Goal: Understand process/instructions: Learn how to perform a task or action

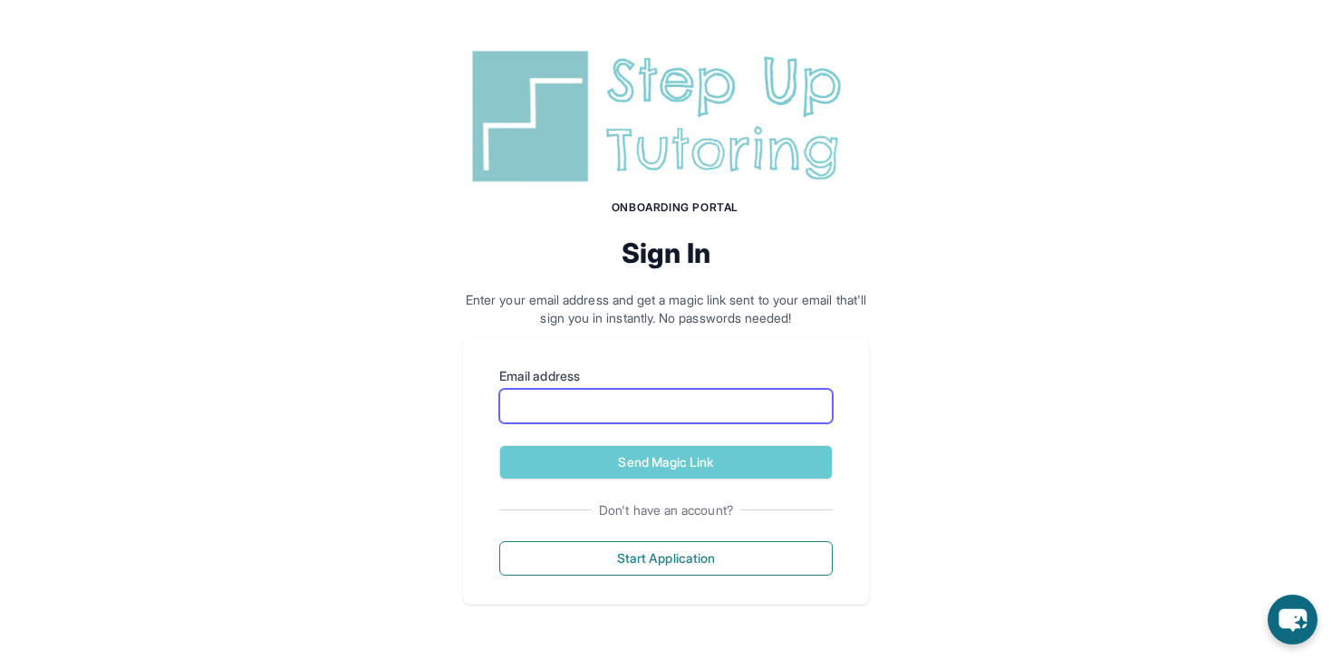
click at [661, 411] on input "Email address" at bounding box center [665, 406] width 333 height 34
type input "**********"
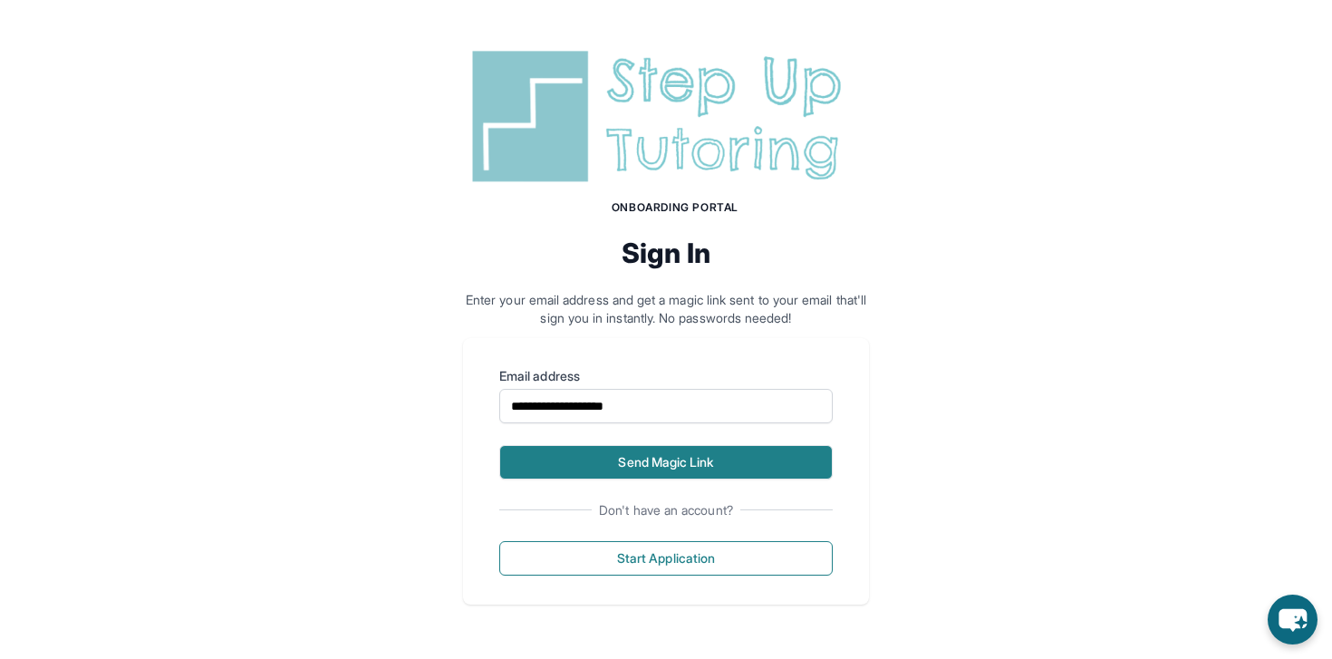
click at [650, 463] on button "Send Magic Link" at bounding box center [665, 462] width 333 height 34
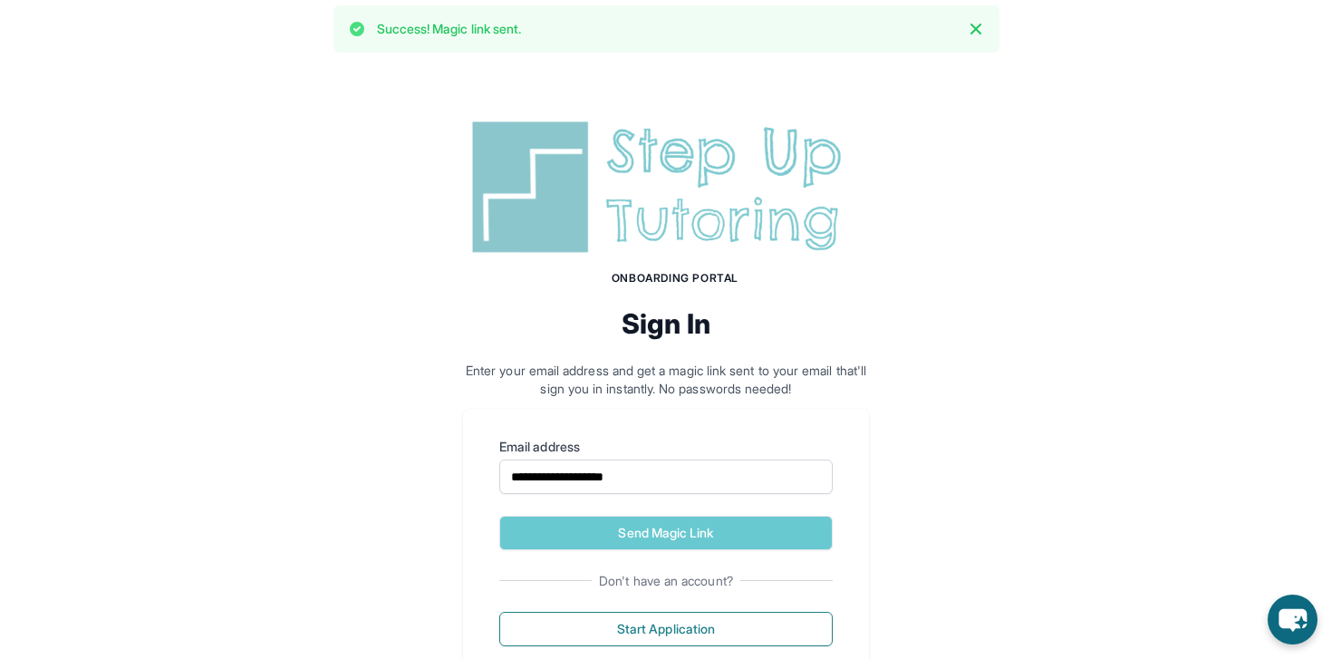
scroll to position [6, 0]
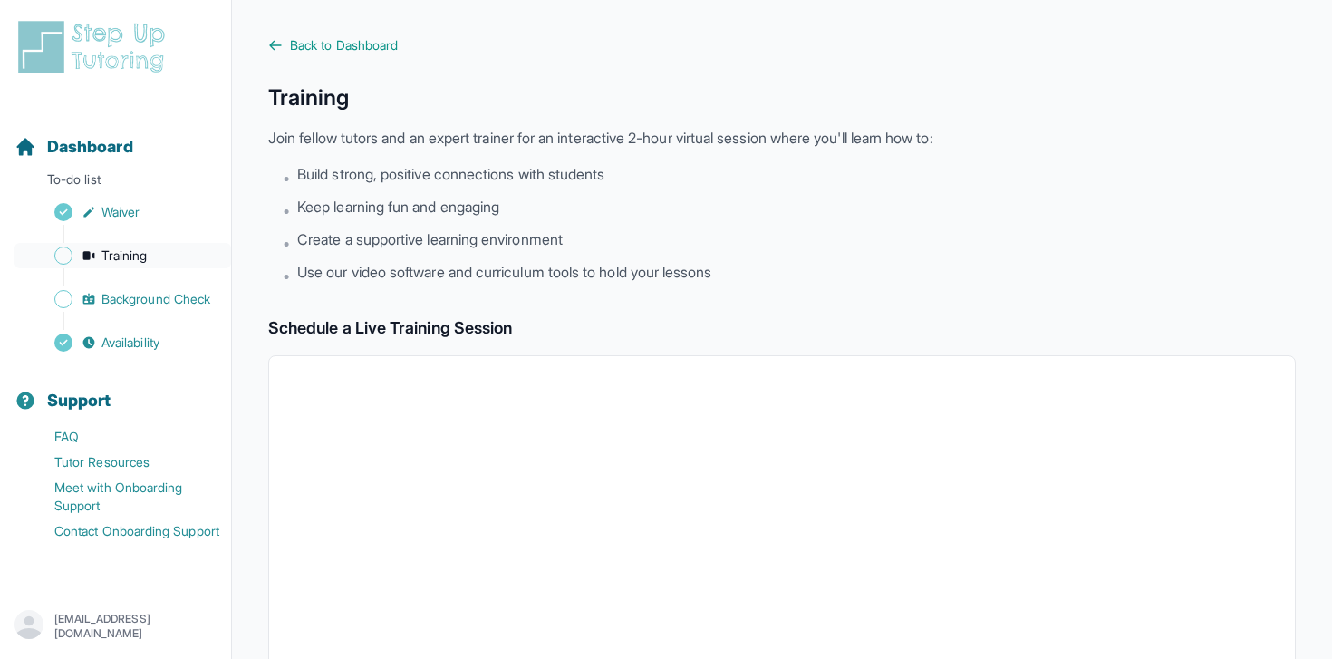
click at [147, 255] on span "Training" at bounding box center [124, 255] width 46 height 18
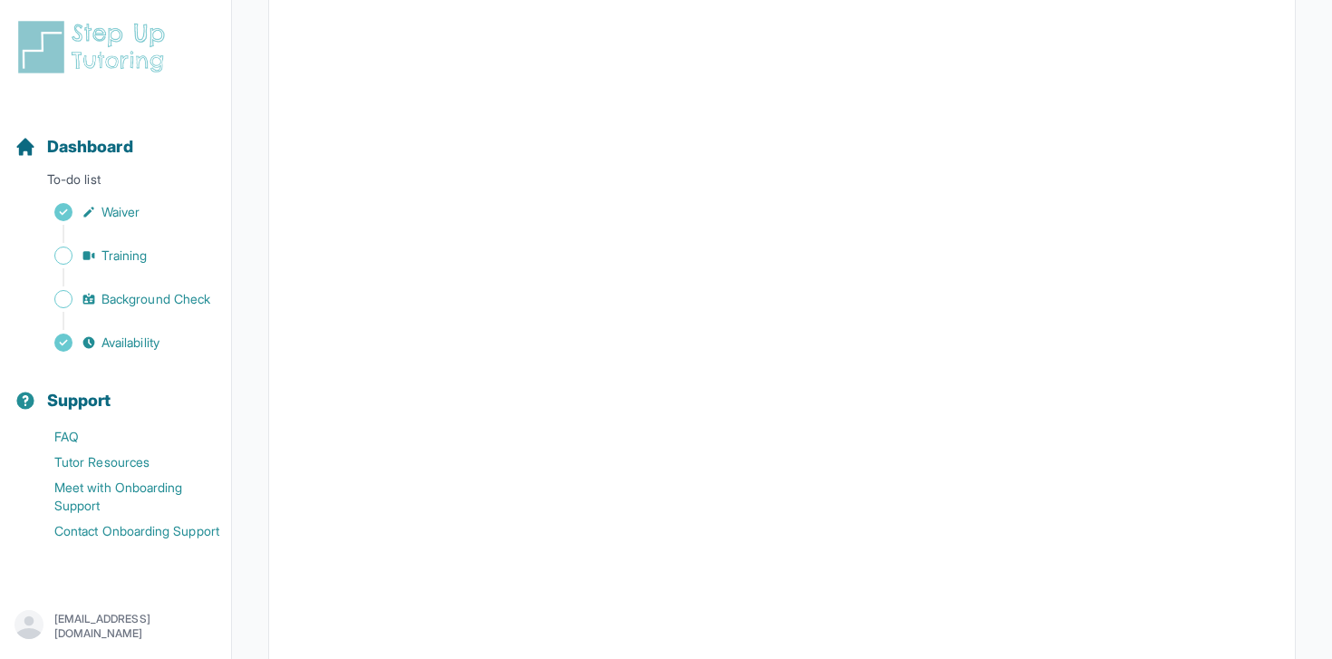
scroll to position [388, 0]
